Goal: Task Accomplishment & Management: Use online tool/utility

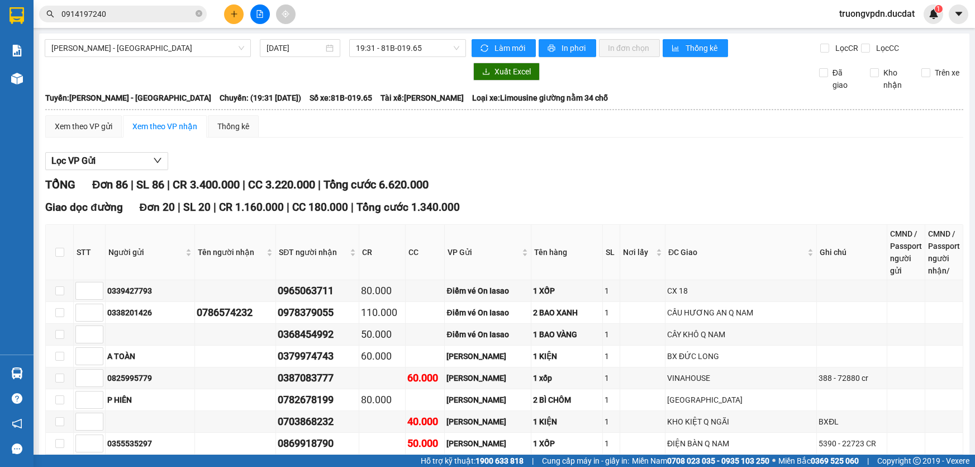
click at [198, 15] on icon "close-circle" at bounding box center [199, 13] width 7 height 7
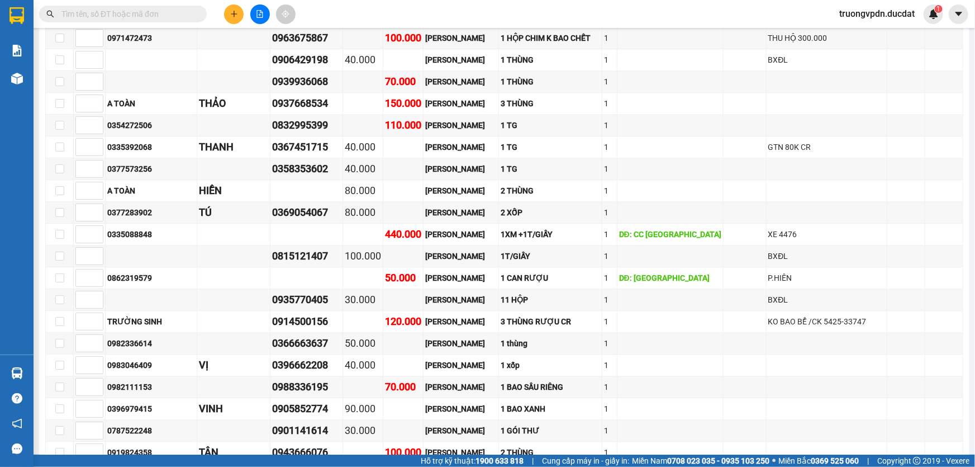
click at [155, 18] on input "text" at bounding box center [127, 14] width 132 height 12
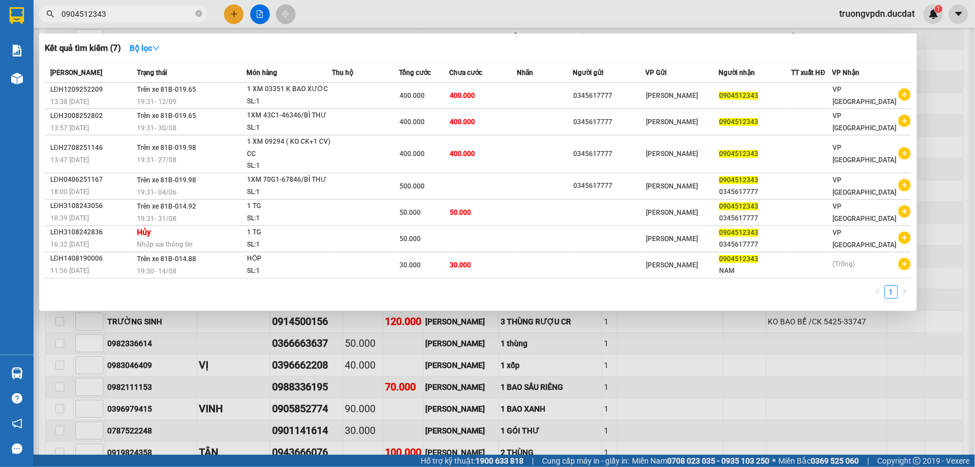
type input "0904512343"
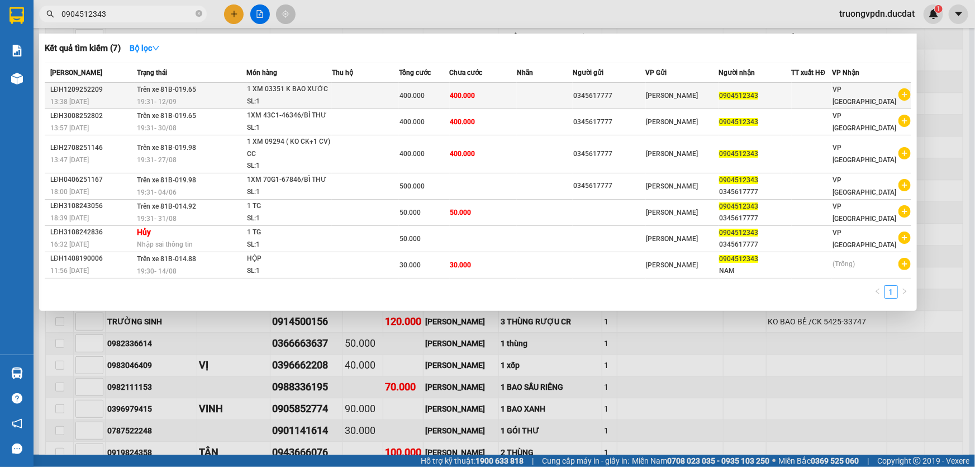
click at [487, 97] on td "400.000" at bounding box center [483, 96] width 67 height 26
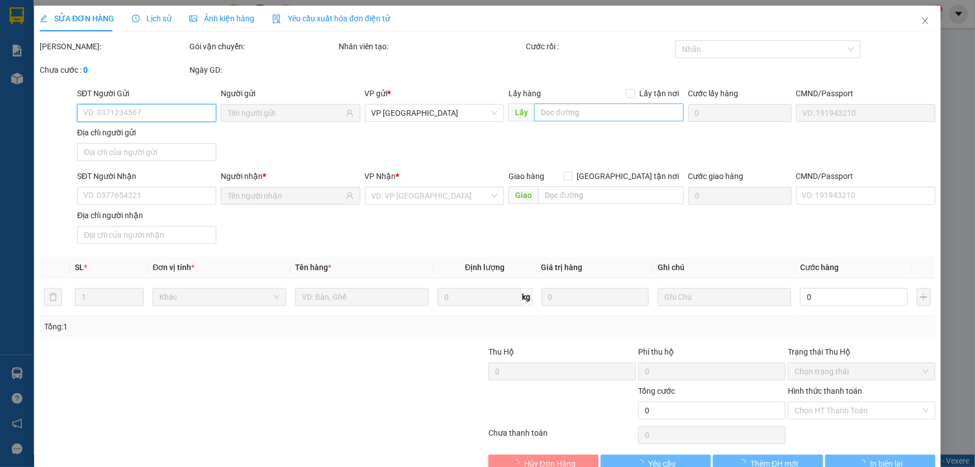
type input "0345617777"
type input "0904512343"
type input "400.000"
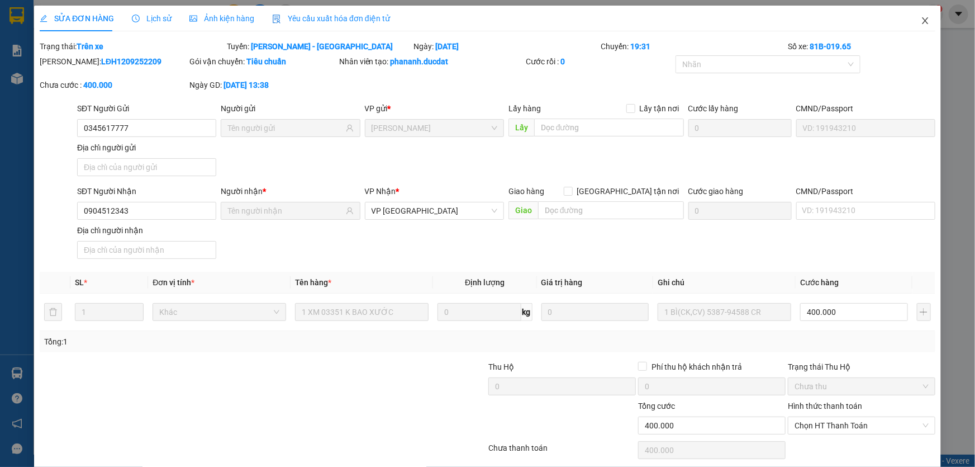
click at [922, 22] on icon "close" at bounding box center [925, 20] width 9 height 9
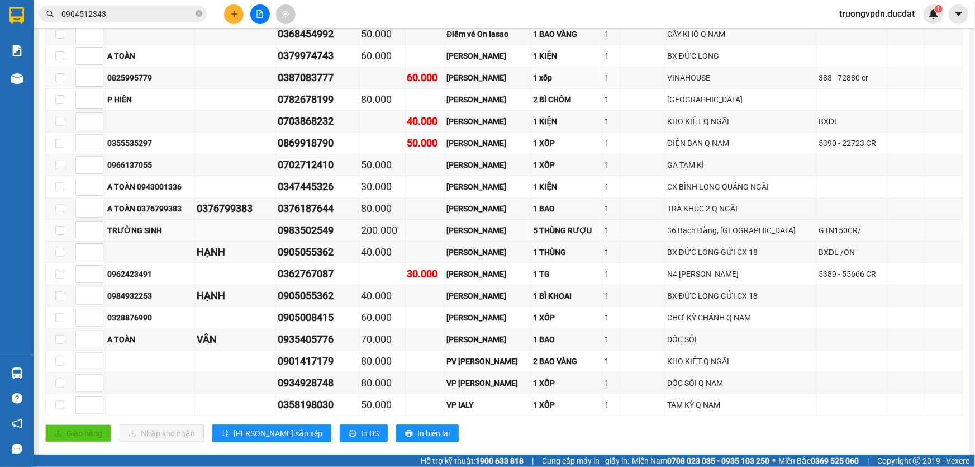
scroll to position [305, 0]
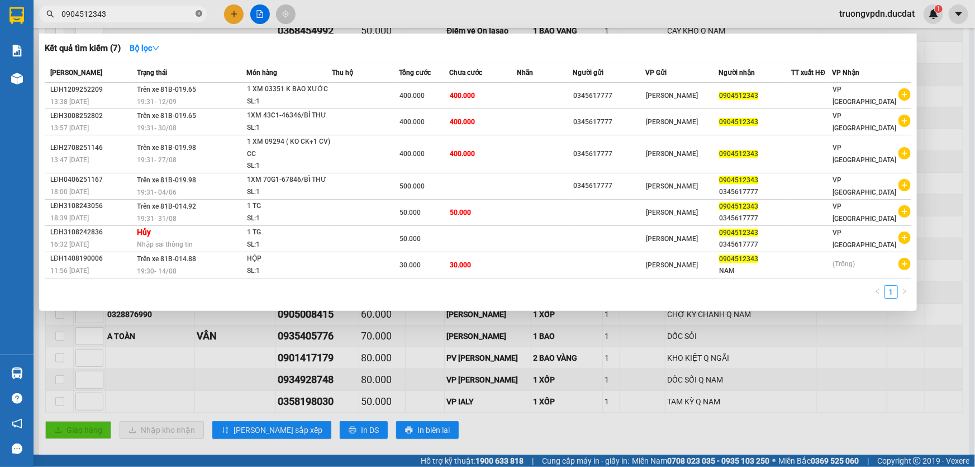
click at [196, 9] on span at bounding box center [199, 14] width 7 height 11
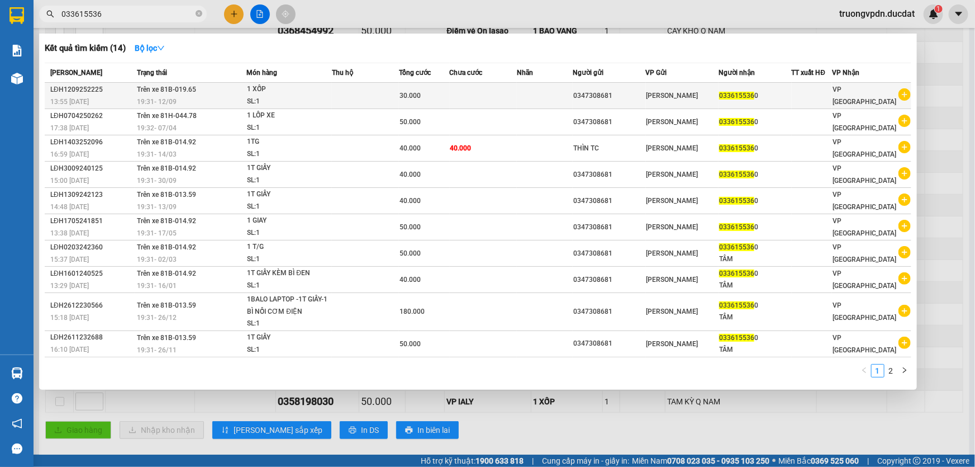
type input "033615536"
click at [646, 101] on td "0347308681" at bounding box center [609, 96] width 73 height 26
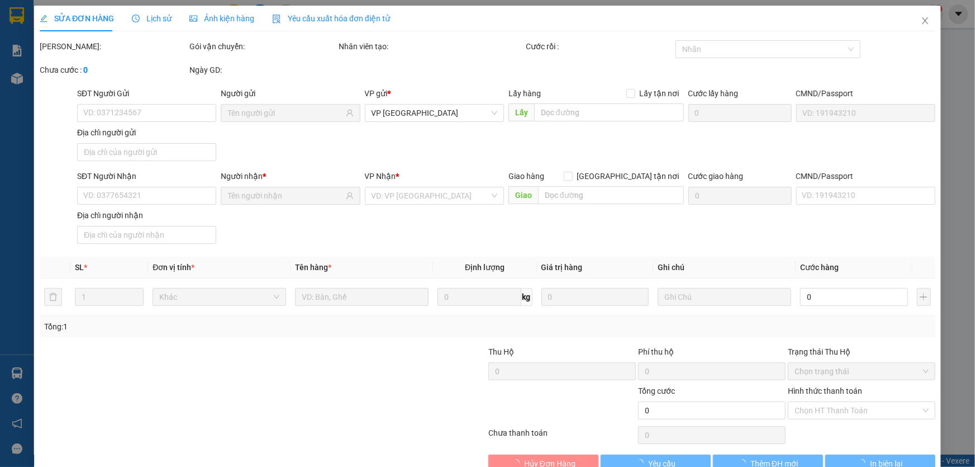
type input "0347308681"
type input "0336155360"
type input "30.000"
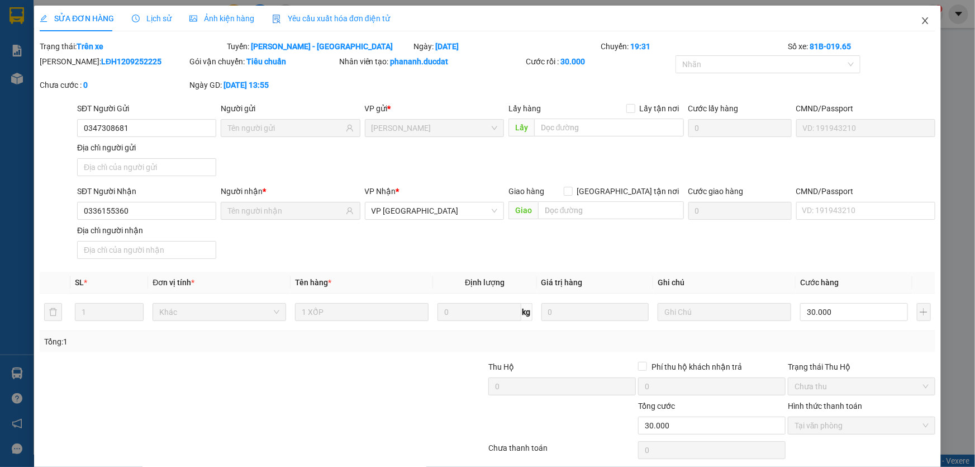
click at [913, 26] on span "Close" at bounding box center [925, 21] width 31 height 31
